Goal: Task Accomplishment & Management: Manage account settings

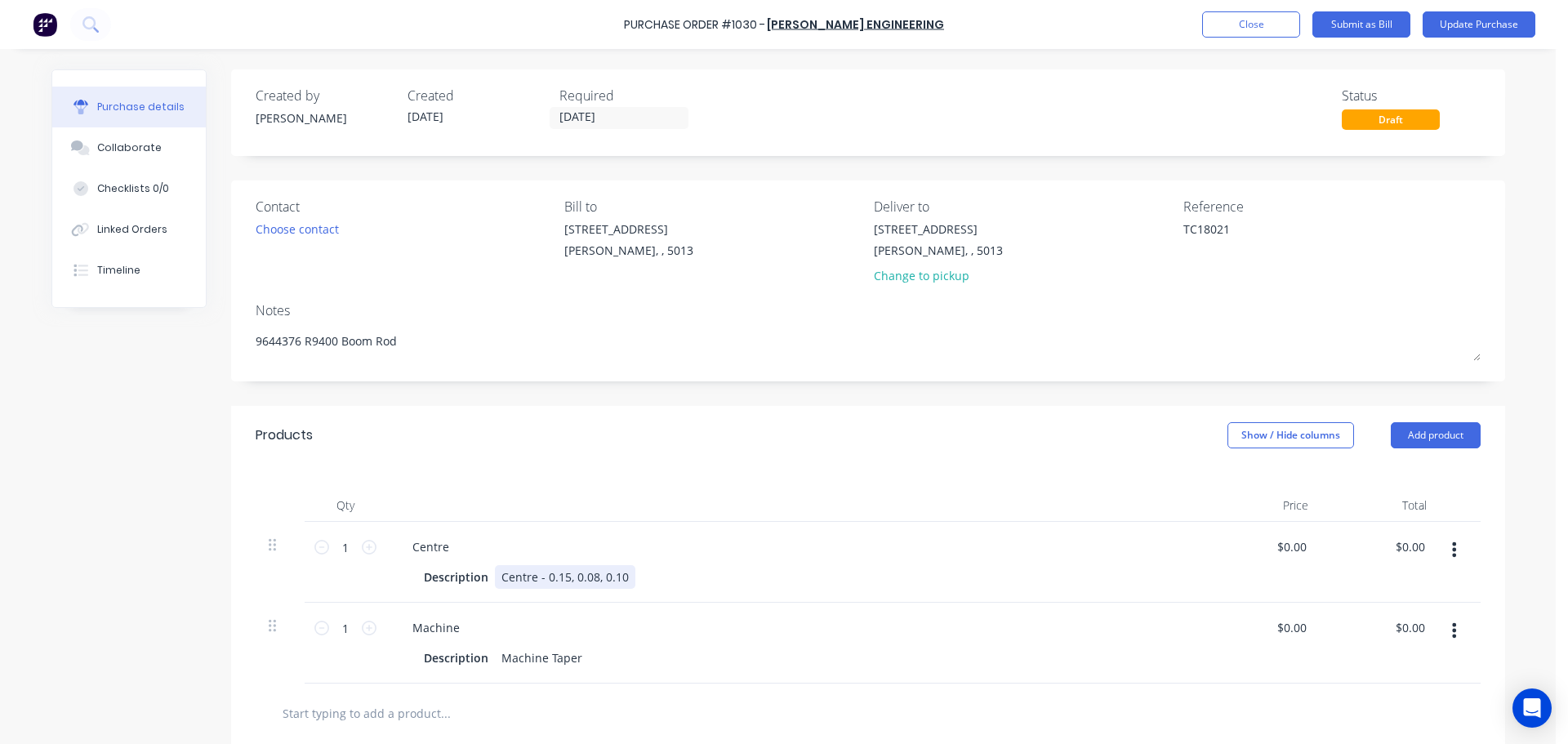
type textarea "x"
click at [535, 580] on div "Centre - 0.15, 0.08, 0.10" at bounding box center [565, 576] width 140 height 24
click at [184, 543] on div "Created by [PERSON_NAME] Created [DATE] Required [DATE] Status Draft Contact Ch…" at bounding box center [778, 541] width 1453 height 942
click at [1449, 36] on button "Update Purchase" at bounding box center [1479, 24] width 112 height 26
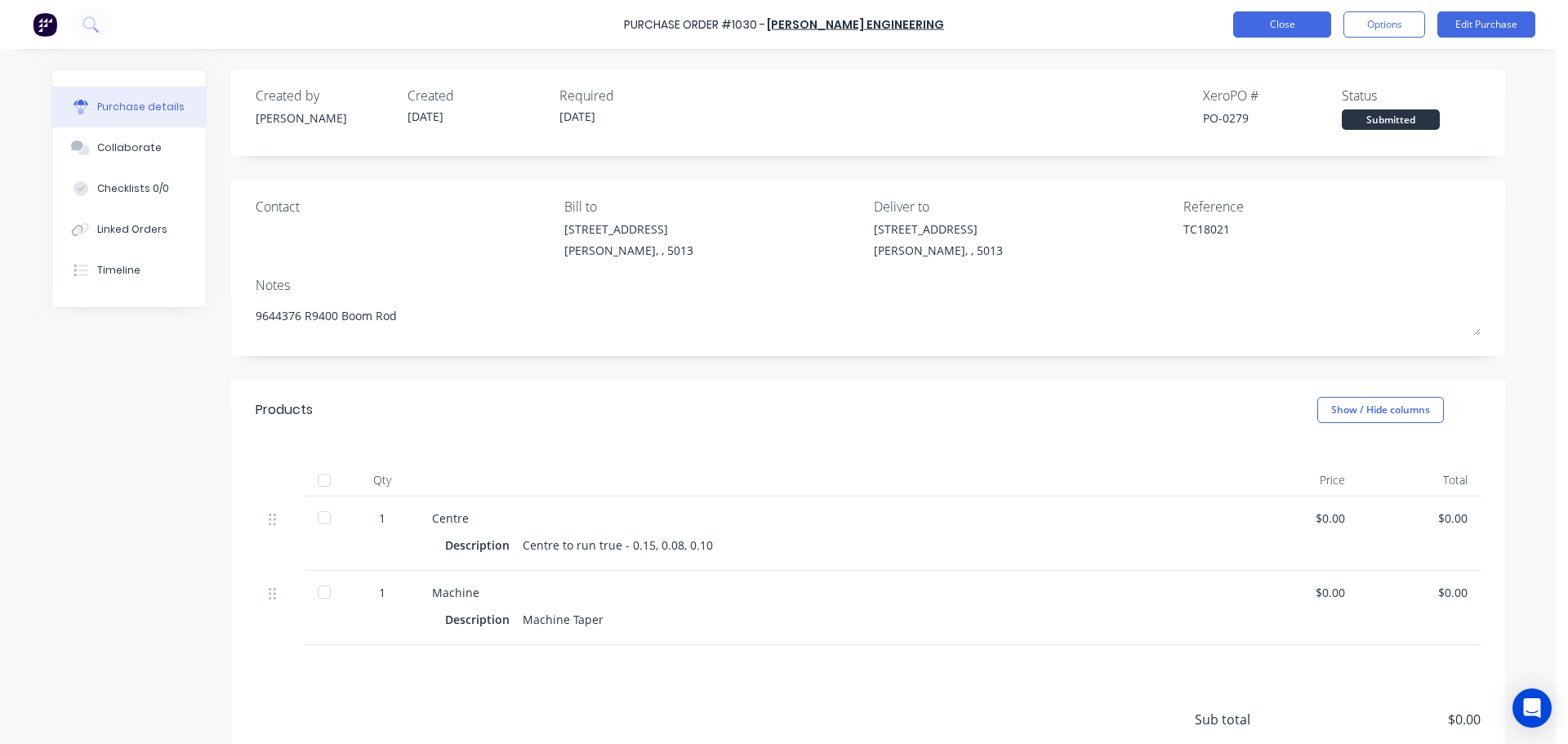
click at [1247, 33] on button "Close" at bounding box center [1282, 24] width 98 height 26
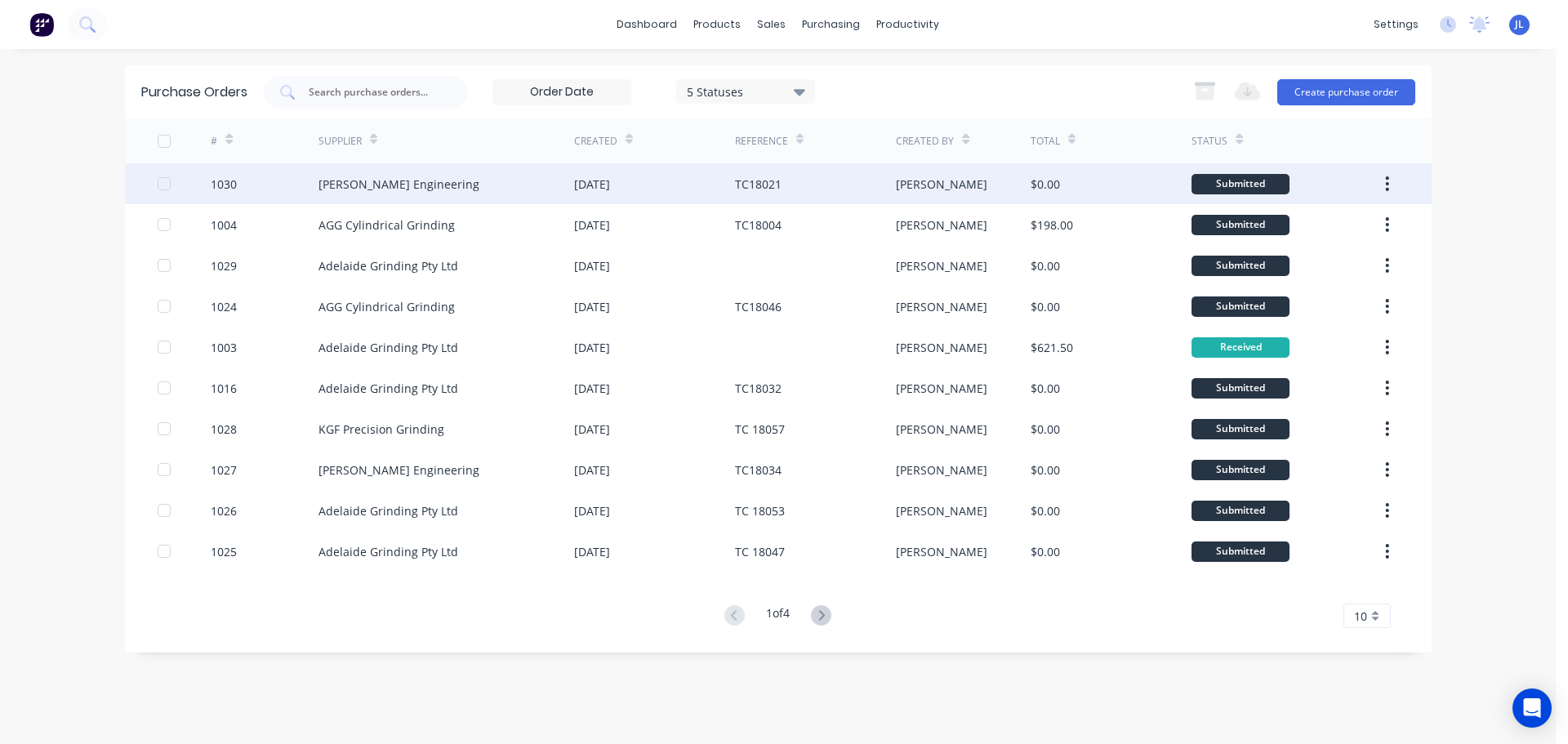
click at [508, 184] on div "[PERSON_NAME] Engineering" at bounding box center [446, 184] width 256 height 41
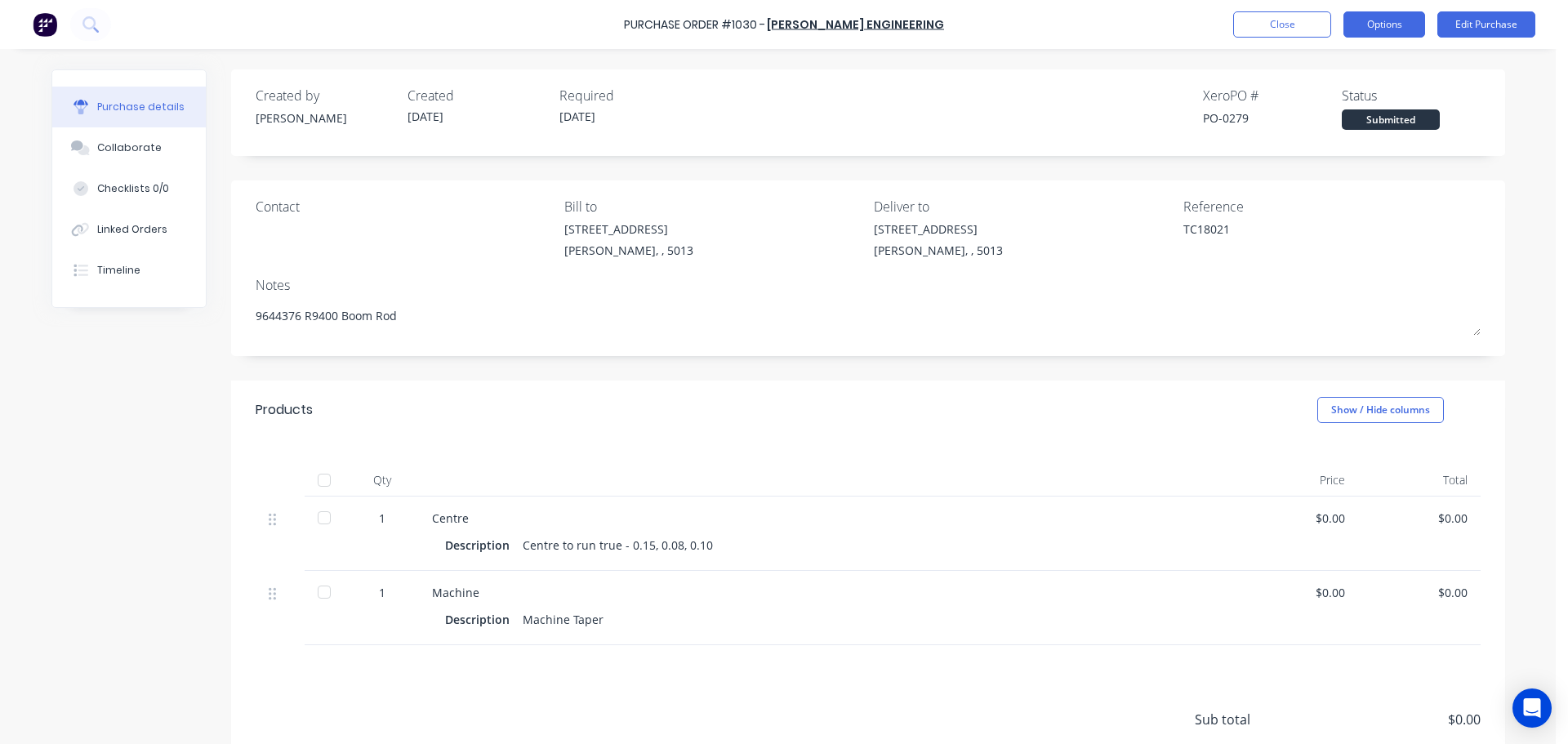
click at [1355, 32] on button "Options" at bounding box center [1384, 24] width 82 height 26
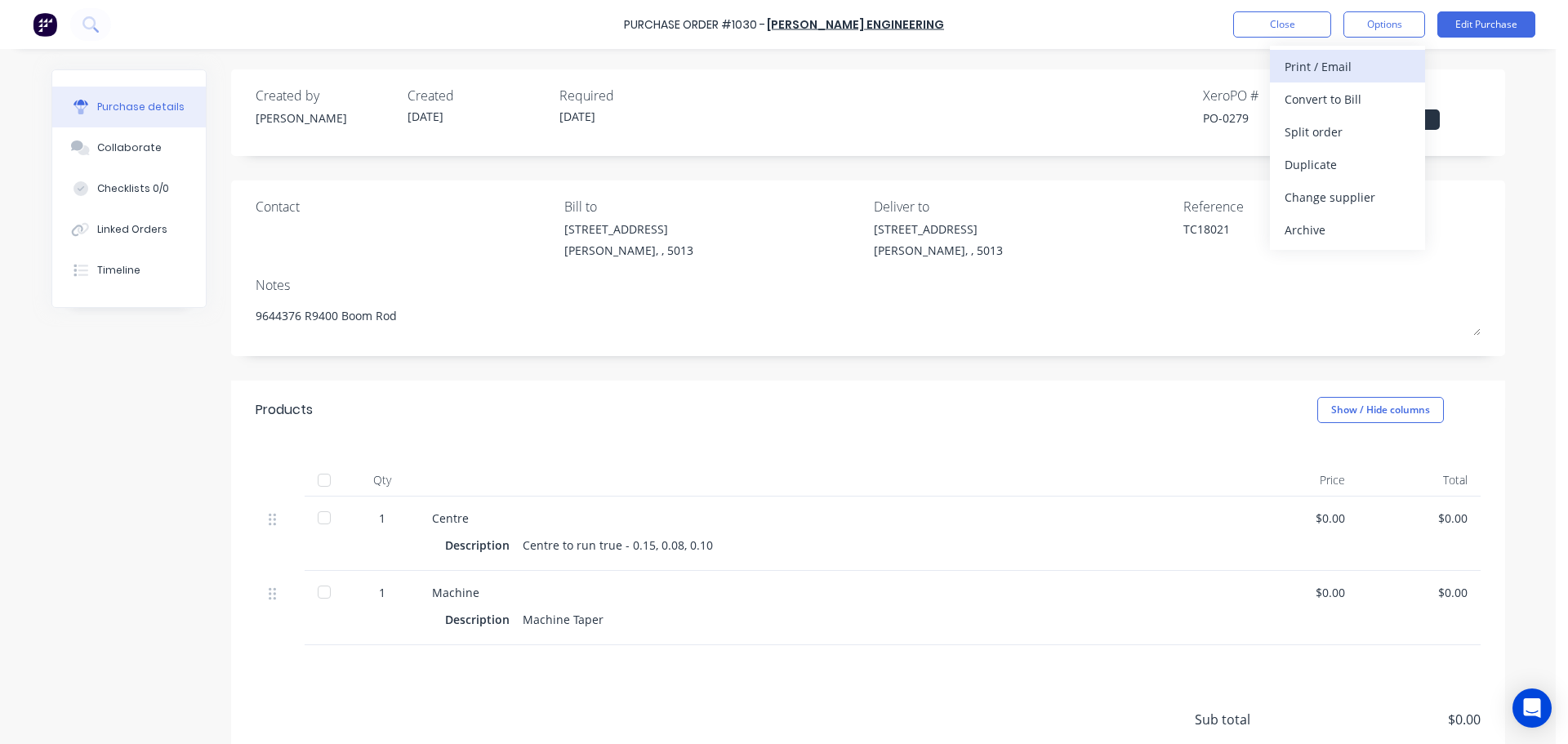
click at [1334, 72] on div "Print / Email" at bounding box center [1347, 66] width 126 height 24
click at [1339, 130] on div "Without pricing" at bounding box center [1347, 132] width 126 height 24
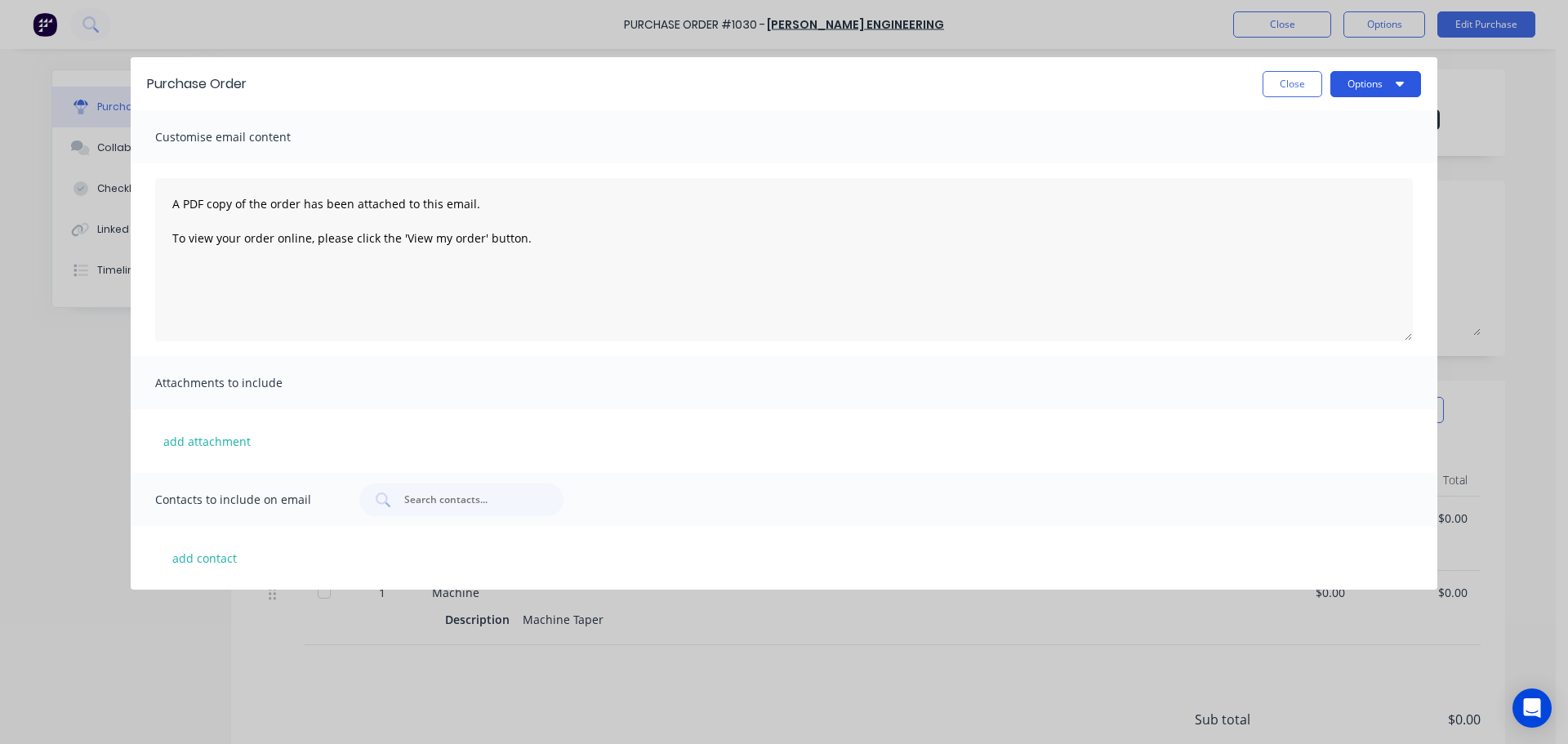
click at [1391, 95] on button "Options" at bounding box center [1375, 84] width 91 height 26
click at [1374, 116] on div "Print" at bounding box center [1342, 125] width 126 height 24
click at [1297, 73] on button "Close" at bounding box center [1292, 84] width 60 height 26
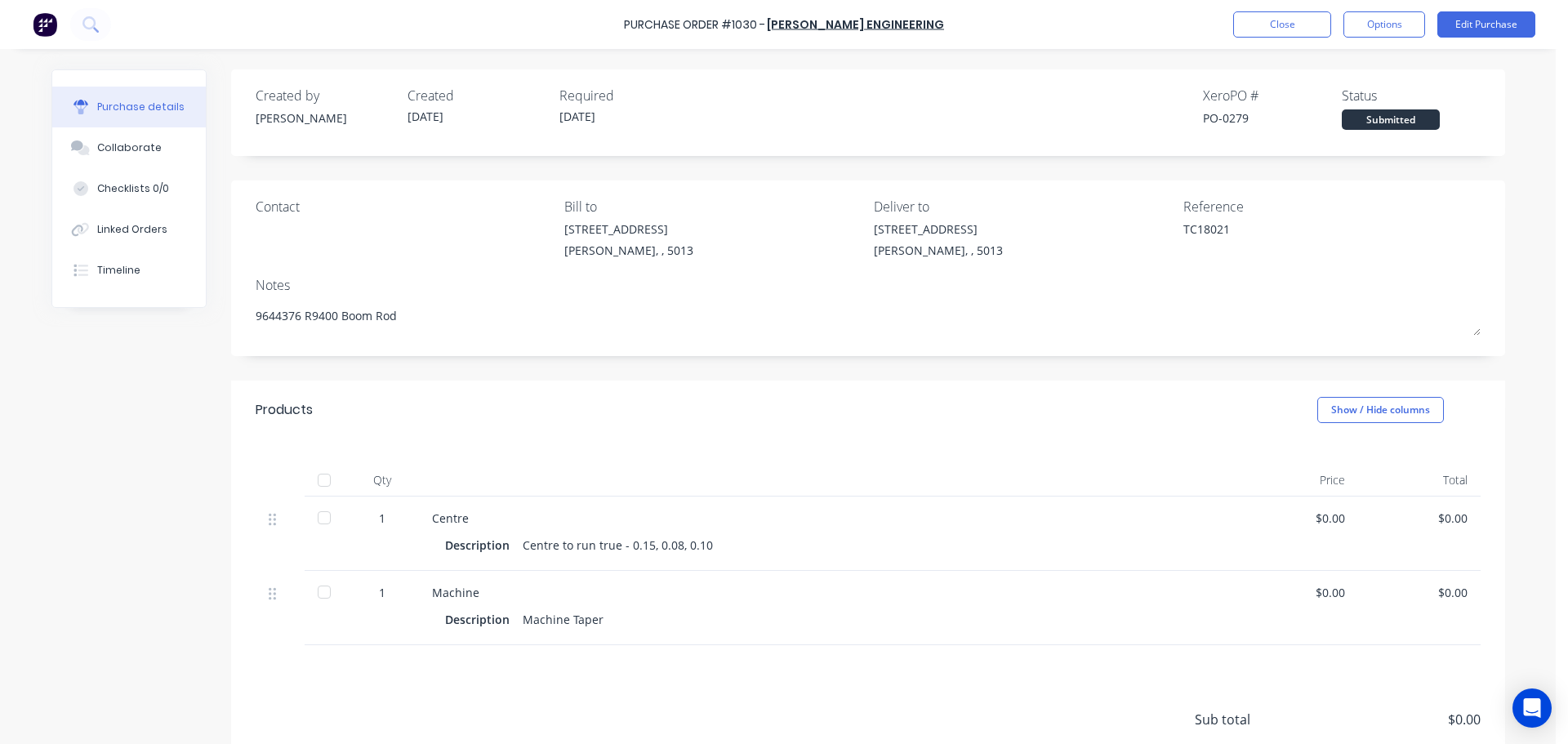
click at [1296, 77] on div "Created by [PERSON_NAME] Created [DATE] Required [DATE] Xero PO # PO-0279 Statu…" at bounding box center [868, 112] width 1274 height 87
click at [1476, 31] on button "Edit Purchase" at bounding box center [1486, 24] width 98 height 26
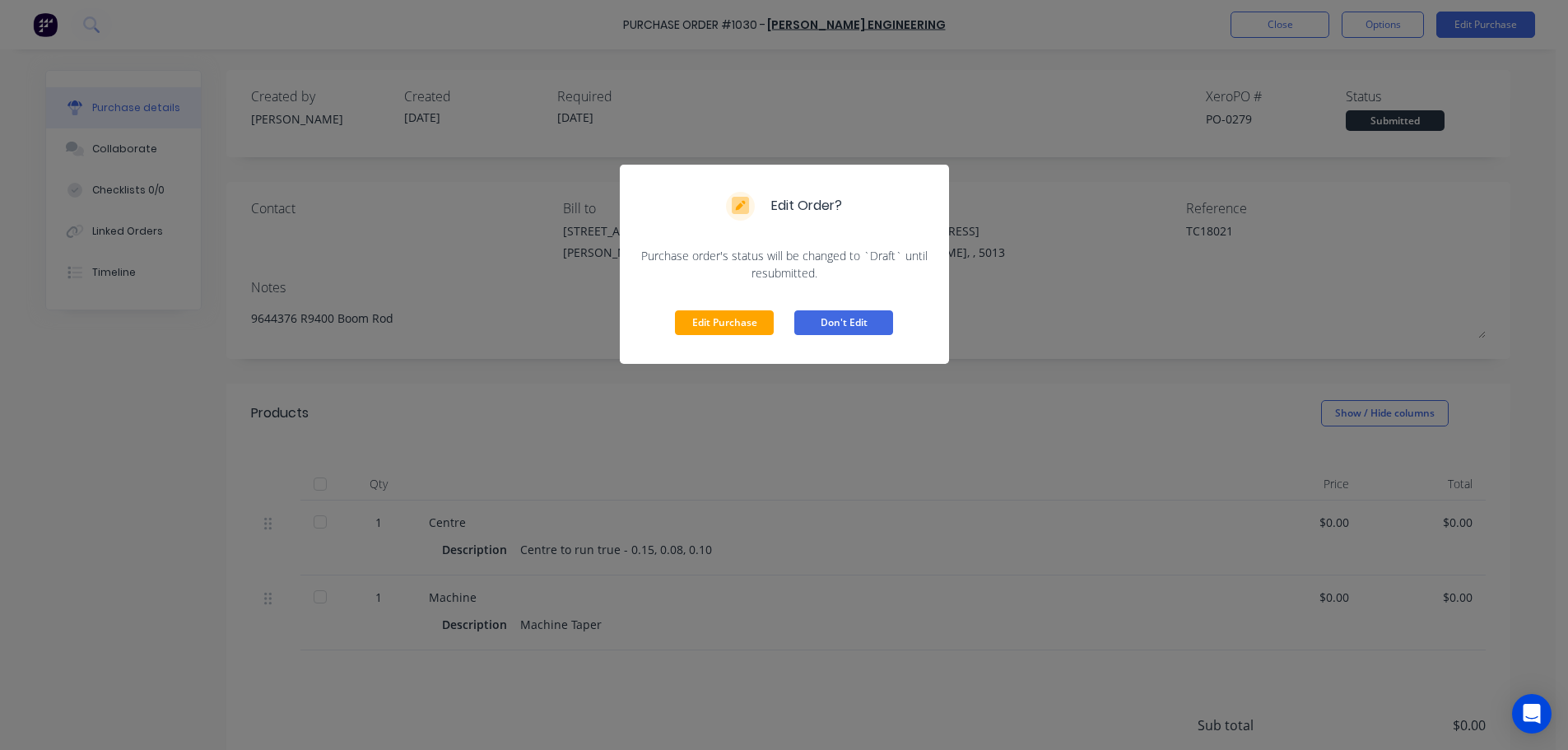
click at [863, 327] on button "Don't Edit" at bounding box center [843, 322] width 99 height 24
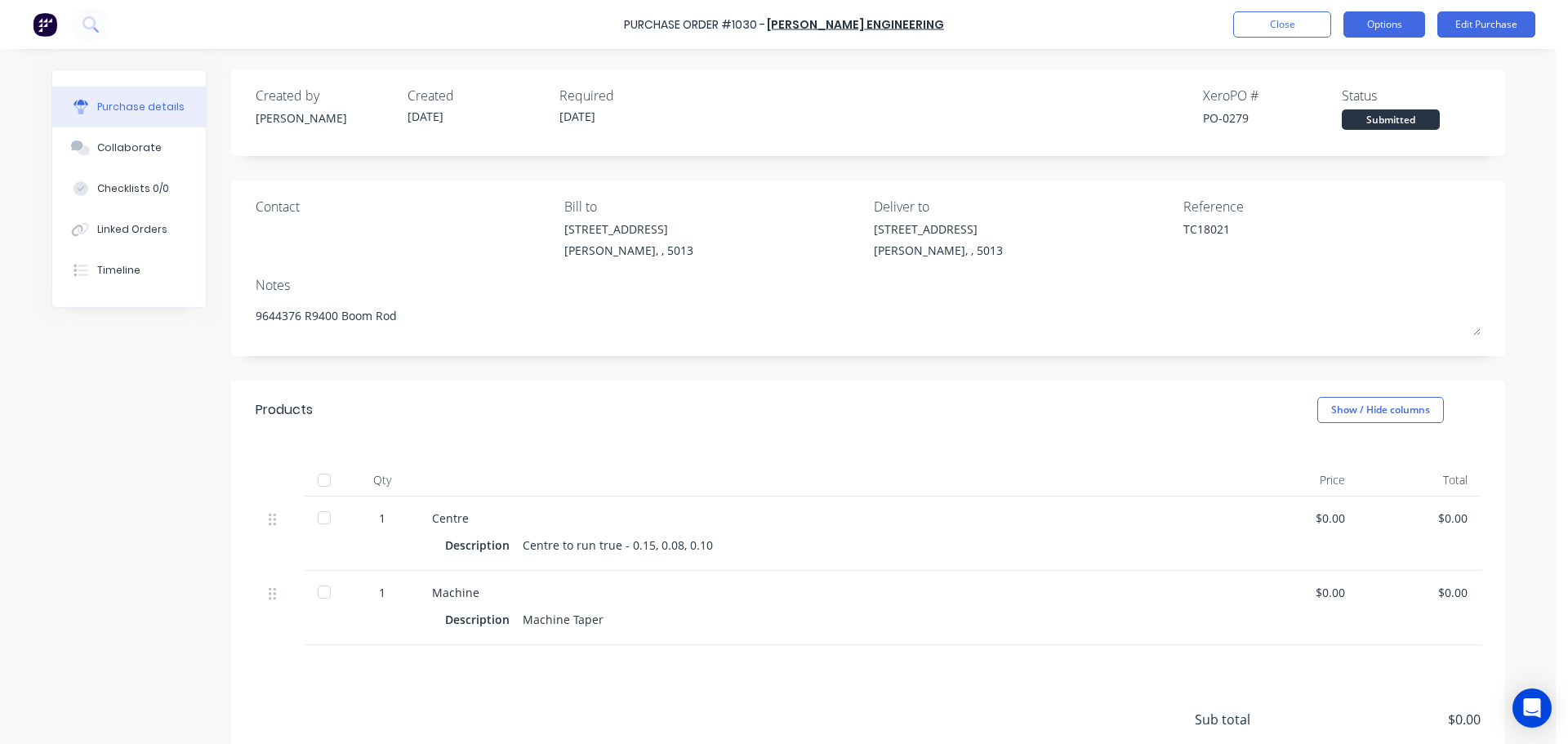
click at [1385, 29] on button "Options" at bounding box center [1384, 24] width 82 height 26
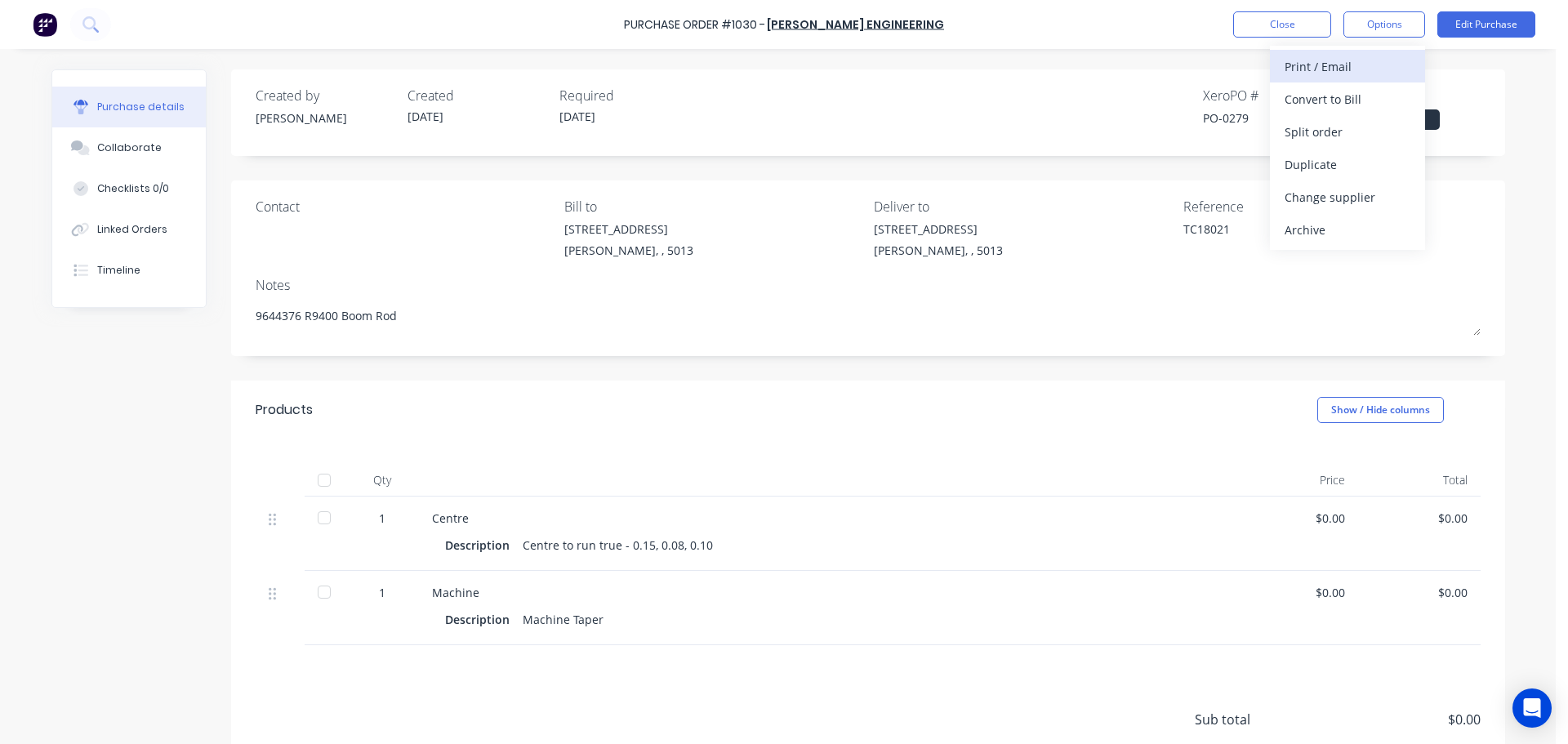
click at [1344, 68] on div "Print / Email" at bounding box center [1347, 66] width 126 height 24
click at [1335, 137] on div "Without pricing" at bounding box center [1347, 132] width 126 height 24
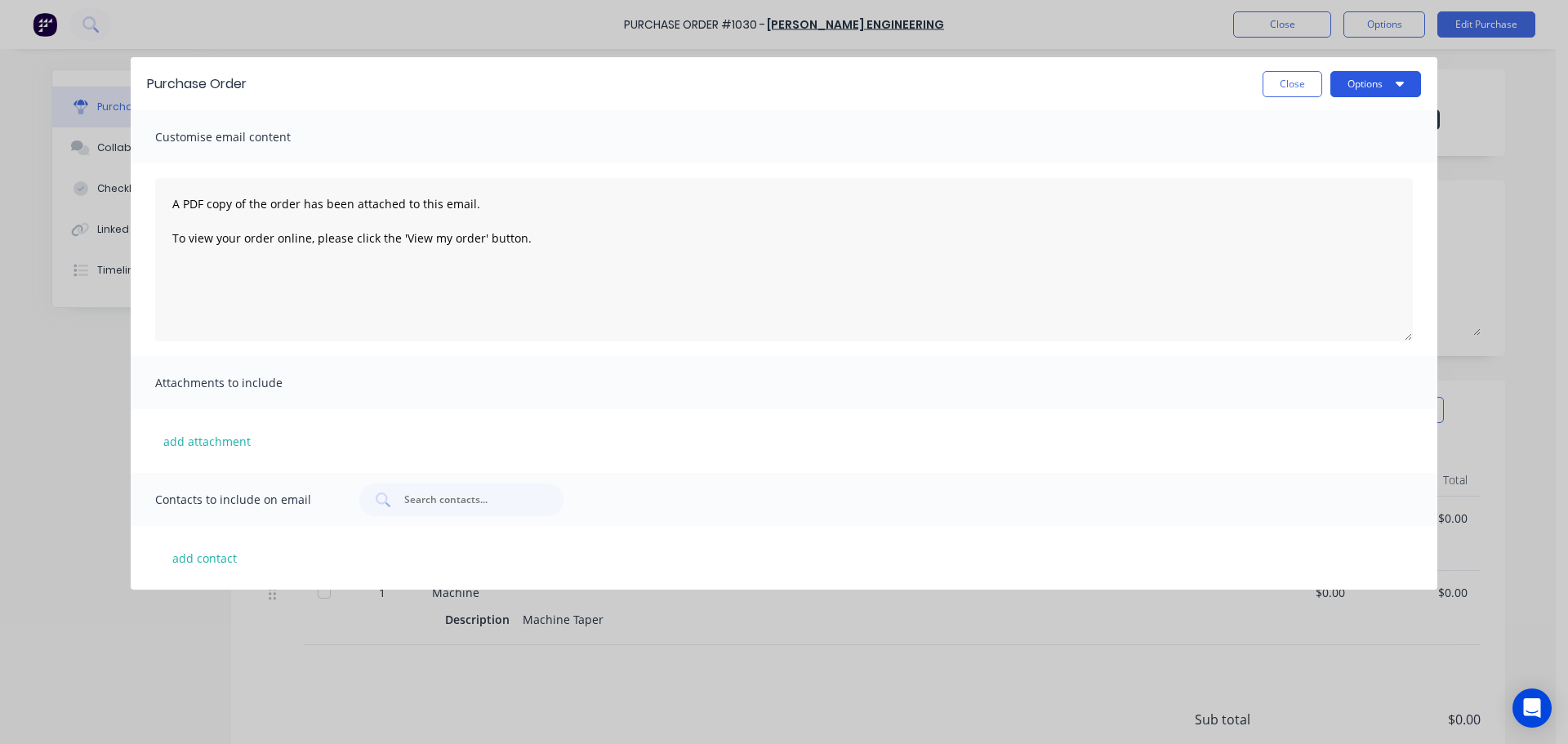
click at [1383, 91] on button "Options" at bounding box center [1375, 84] width 91 height 26
click at [1344, 120] on div "Print" at bounding box center [1342, 125] width 126 height 24
click at [1277, 86] on button "Close" at bounding box center [1292, 84] width 60 height 26
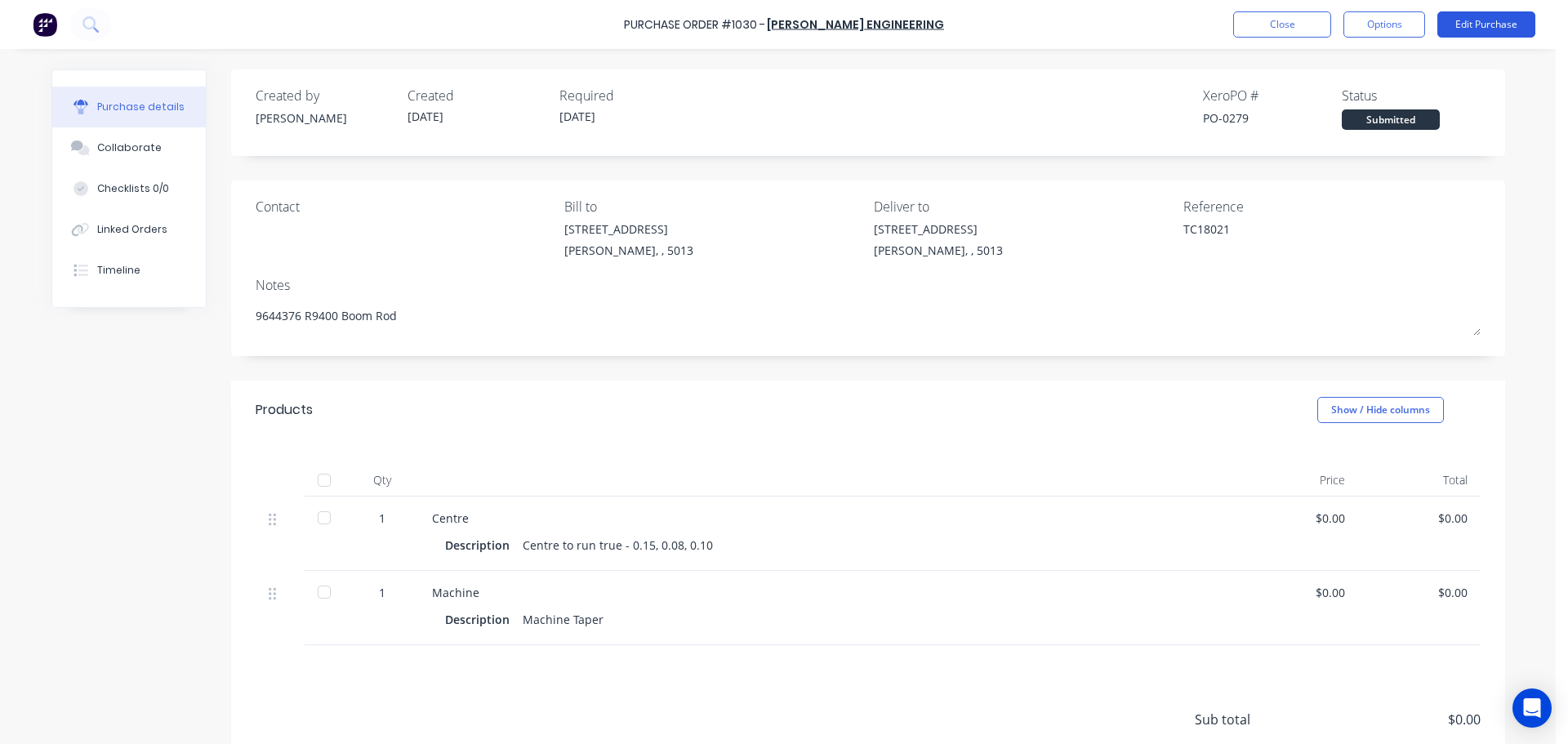
click at [1490, 30] on button "Edit Purchase" at bounding box center [1486, 24] width 98 height 26
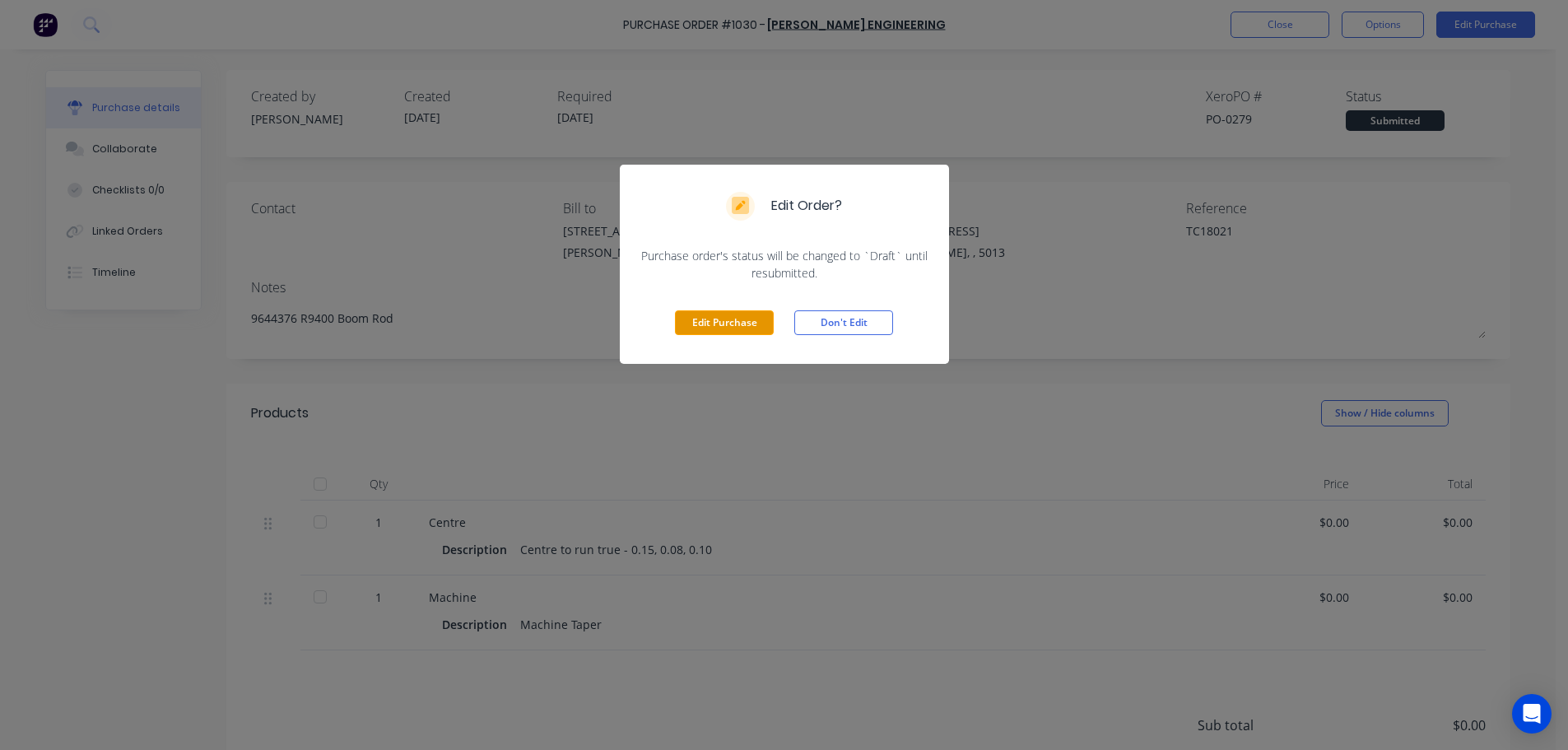
click at [747, 318] on button "Edit Purchase" at bounding box center [725, 322] width 99 height 24
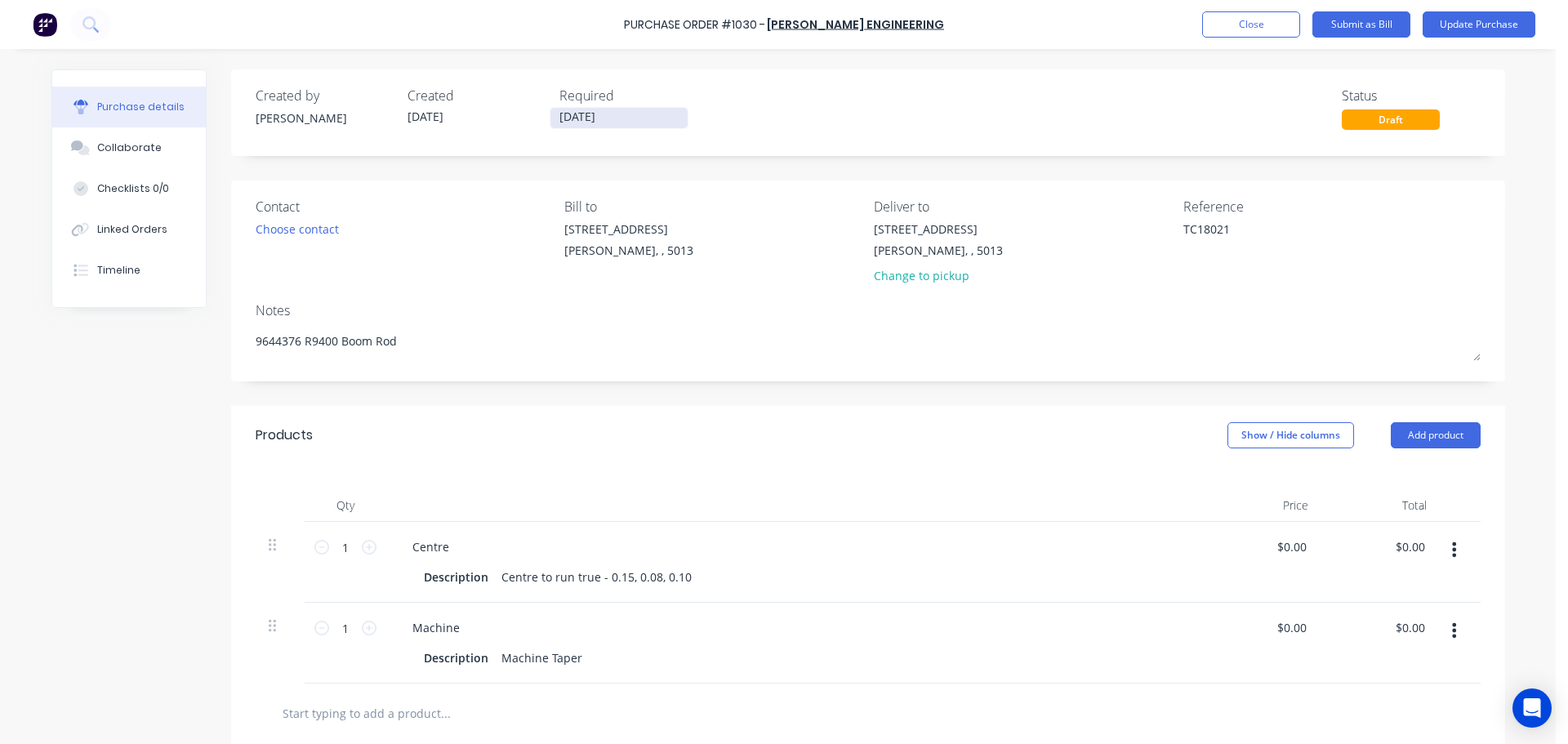
type textarea "x"
click at [584, 115] on input "[DATE]" at bounding box center [619, 118] width 137 height 21
